Goal: Transaction & Acquisition: Purchase product/service

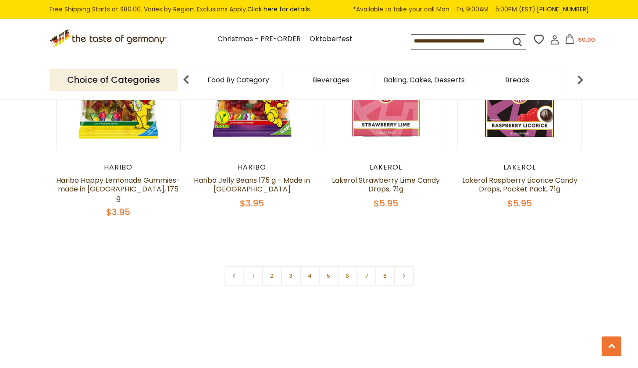
scroll to position [2106, 0]
click at [271, 266] on link "2" at bounding box center [272, 276] width 20 height 20
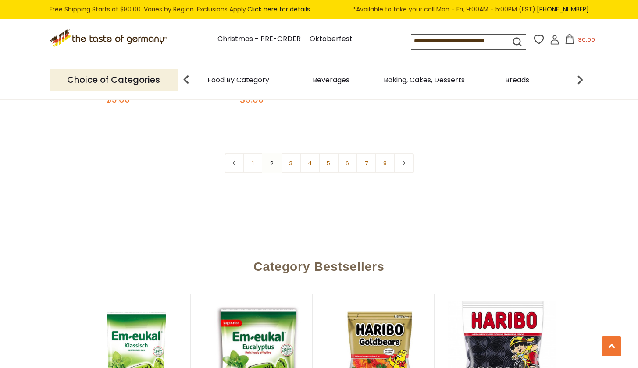
scroll to position [2101, 0]
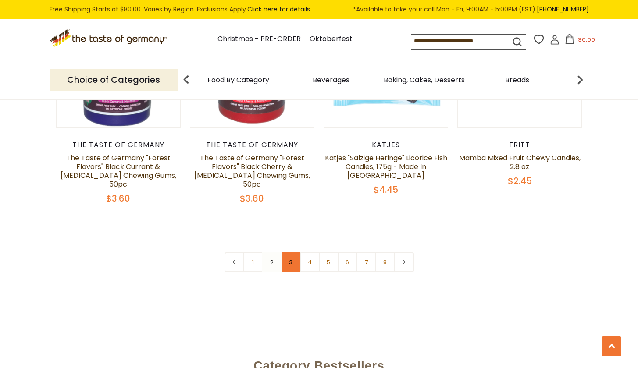
click at [287, 253] on link "3" at bounding box center [291, 263] width 20 height 20
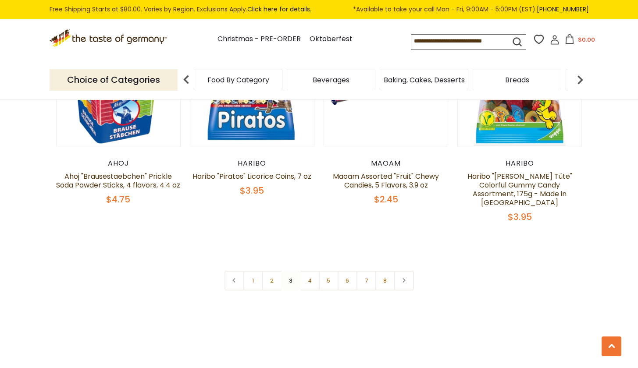
scroll to position [2091, 0]
click at [326, 271] on link "5" at bounding box center [329, 281] width 20 height 20
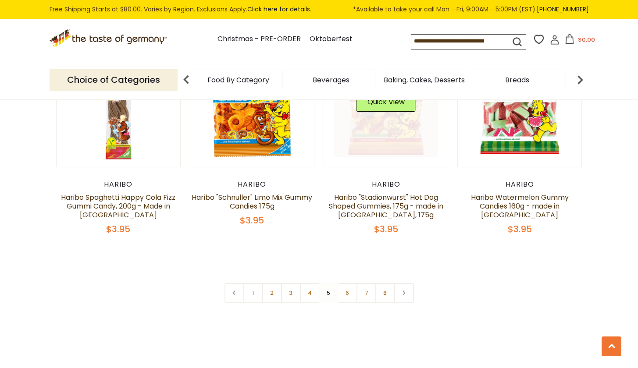
scroll to position [2115, 0]
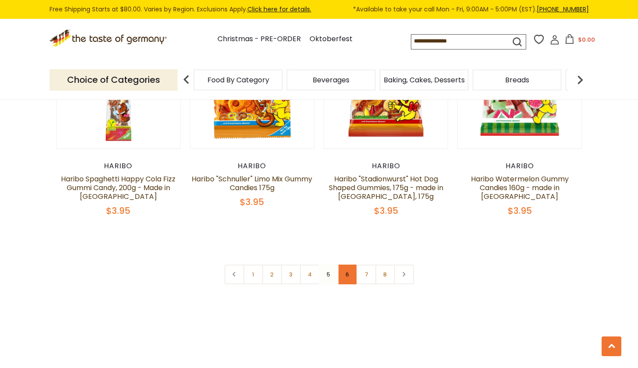
click at [351, 265] on link "6" at bounding box center [348, 275] width 20 height 20
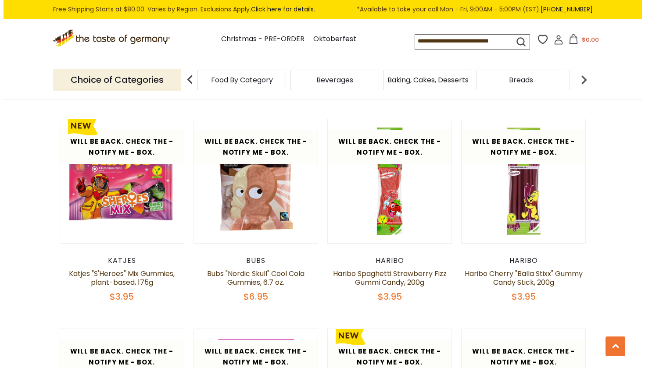
scroll to position [841, 0]
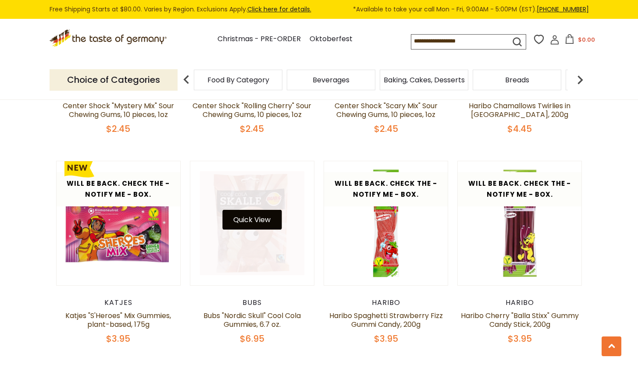
click at [258, 223] on button "Quick View" at bounding box center [251, 220] width 59 height 20
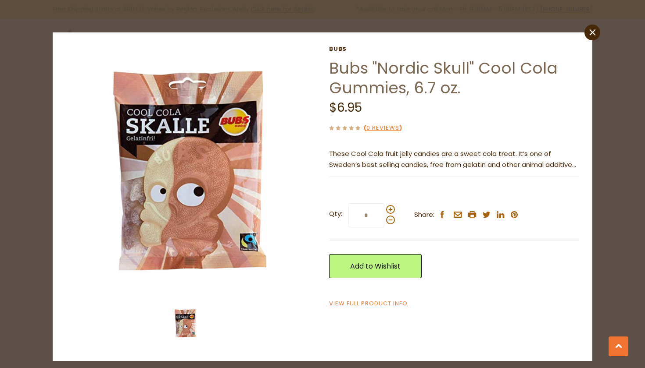
click at [571, 161] on p "These Cool Cola fruit jelly candies are a sweet cola treat. It’s one of Sweden’…" at bounding box center [454, 160] width 250 height 22
click at [382, 301] on link "View Full Product Info" at bounding box center [368, 304] width 79 height 9
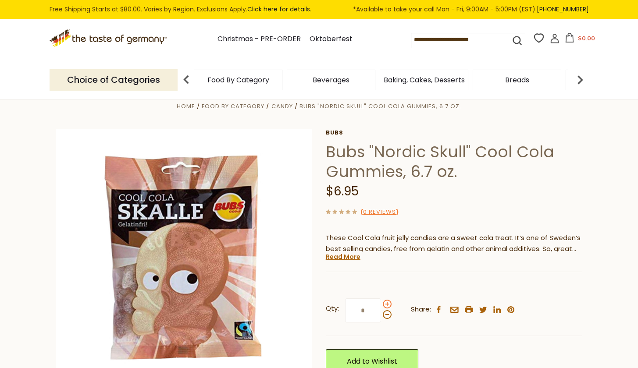
scroll to position [14, 0]
click at [345, 257] on link "Read More" at bounding box center [343, 257] width 35 height 9
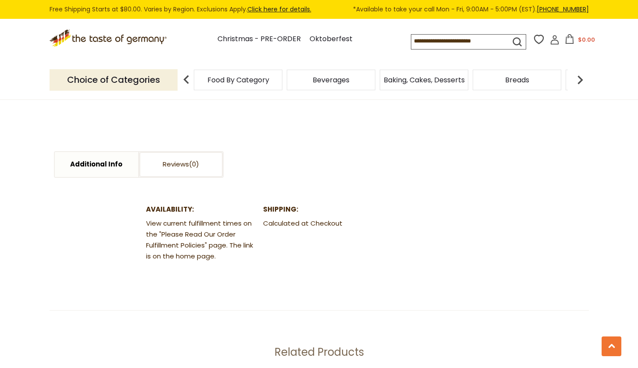
scroll to position [1023, 0]
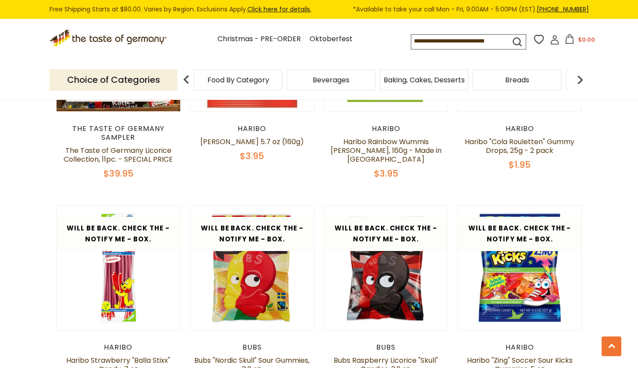
scroll to position [1520, 0]
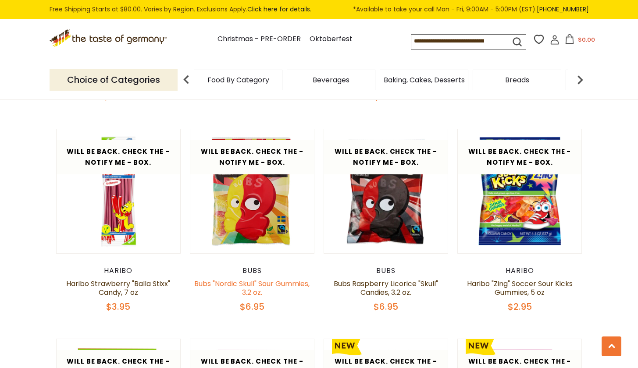
click at [247, 279] on link "Bubs "Nordic Skull" Sour Gummies, 3.2 oz." at bounding box center [251, 288] width 115 height 19
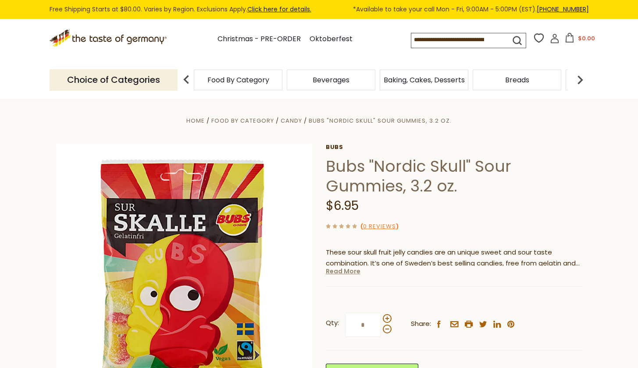
click at [338, 272] on link "Read More" at bounding box center [343, 271] width 35 height 9
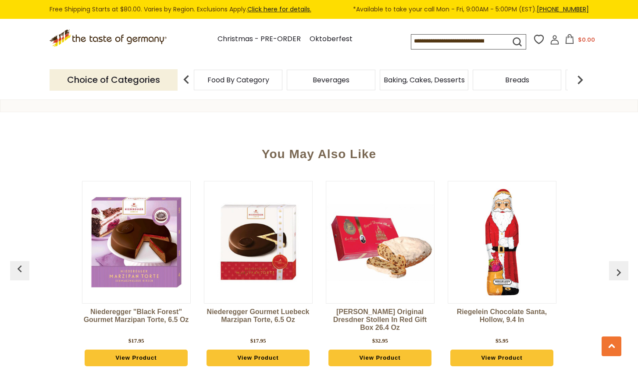
scroll to position [738, 0]
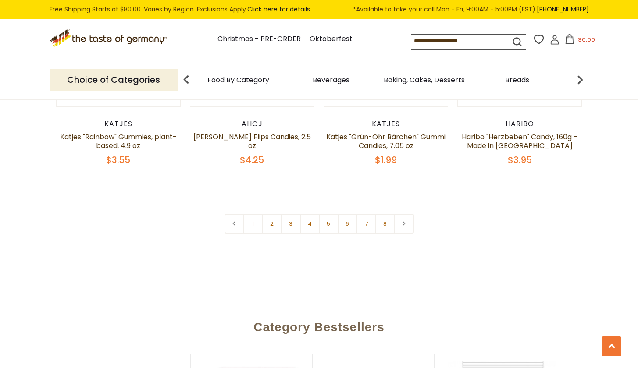
scroll to position [2091, 0]
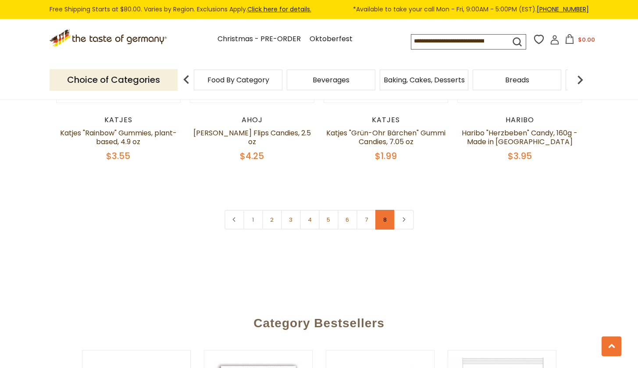
click at [384, 210] on link "8" at bounding box center [385, 220] width 20 height 20
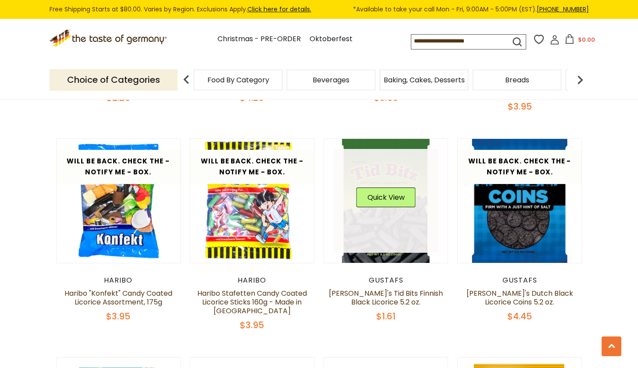
scroll to position [864, 0]
